Goal: Task Accomplishment & Management: Use online tool/utility

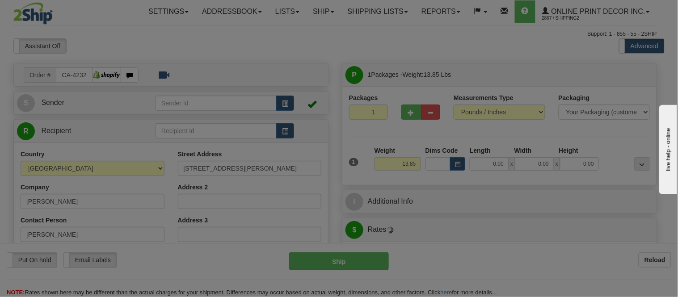
type input "PITT [PERSON_NAME]"
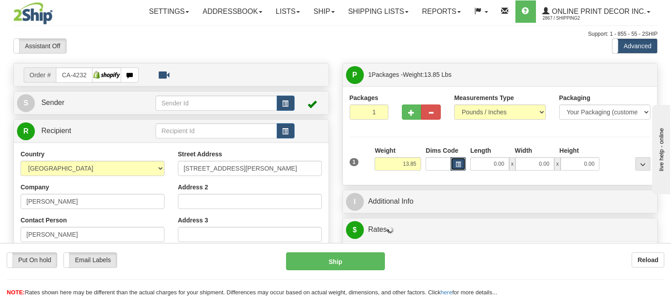
click at [457, 162] on span "button" at bounding box center [458, 164] width 5 height 5
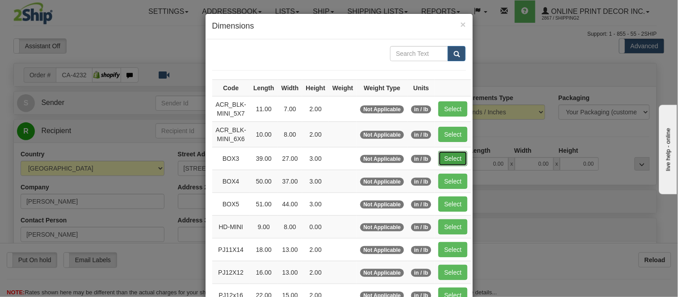
click at [449, 155] on button "Select" at bounding box center [453, 158] width 29 height 15
type input "BOX3"
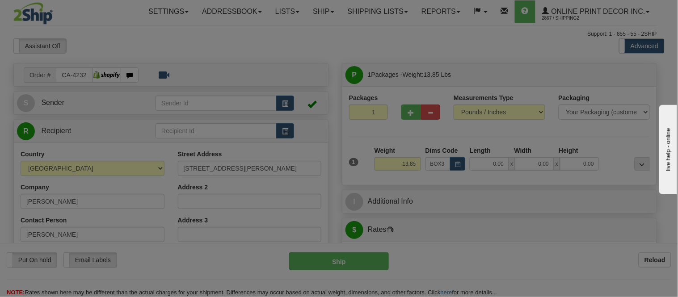
type input "39.00"
type input "27.00"
type input "3.00"
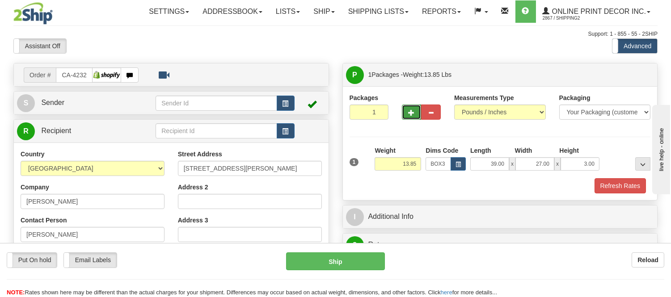
click at [410, 113] on span "button" at bounding box center [412, 113] width 6 height 6
radio input "true"
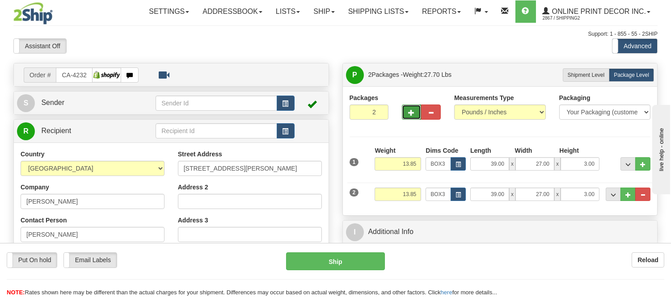
click at [410, 113] on span "button" at bounding box center [412, 113] width 6 height 6
type input "3"
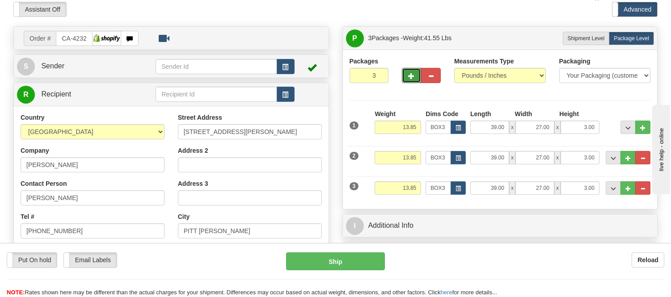
scroll to position [99, 0]
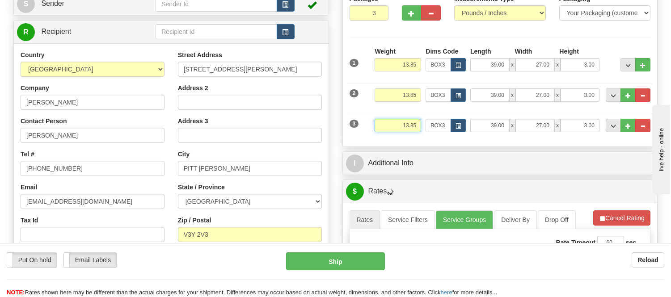
drag, startPoint x: 419, startPoint y: 127, endPoint x: 402, endPoint y: 127, distance: 16.6
click at [402, 127] on input "13.85" at bounding box center [398, 125] width 47 height 13
type input "6.98"
click at [607, 216] on li "Refresh Rates Cancel Rating" at bounding box center [622, 218] width 58 height 15
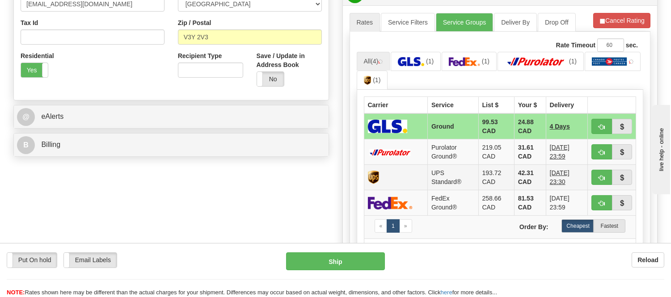
scroll to position [298, 0]
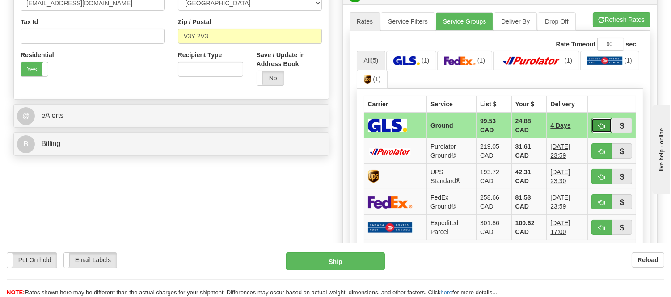
click at [602, 126] on span "button" at bounding box center [602, 126] width 6 height 6
type input "1"
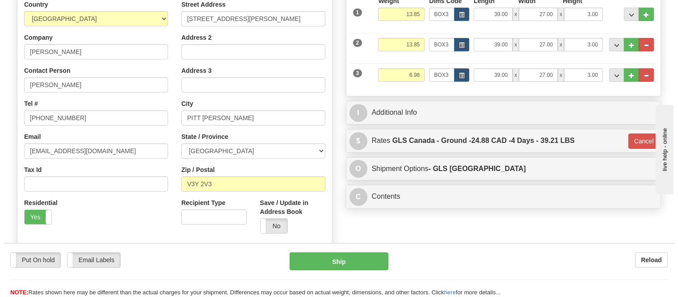
scroll to position [149, 0]
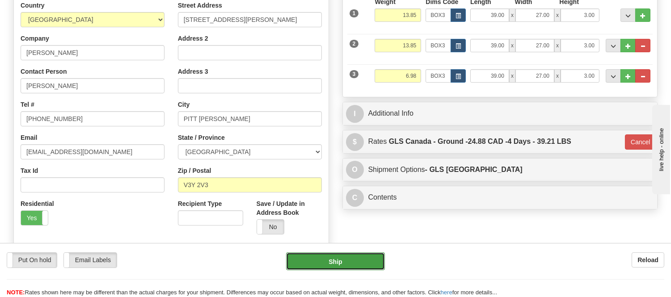
click at [372, 262] on button "Ship" at bounding box center [335, 262] width 98 height 18
